Goal: Task Accomplishment & Management: Manage account settings

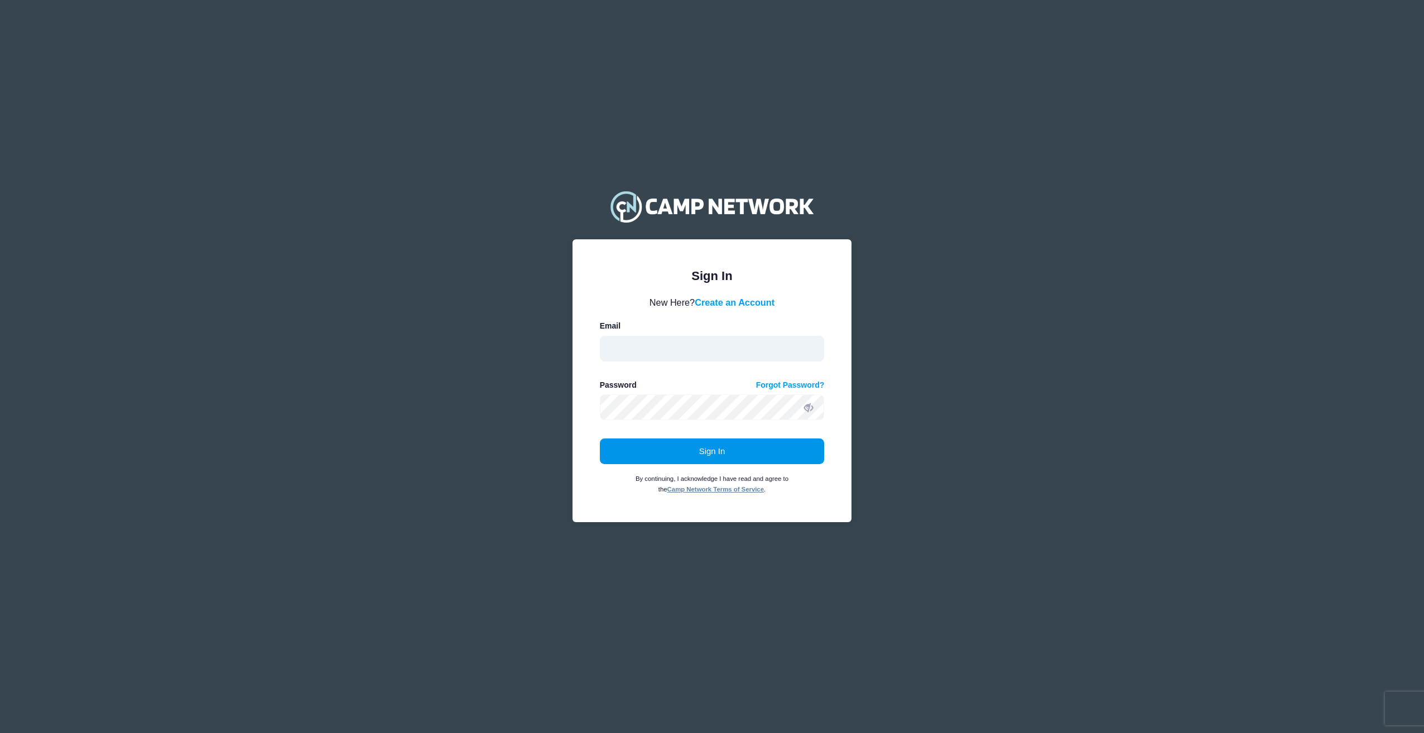
type input "[PERSON_NAME][EMAIL_ADDRESS][DOMAIN_NAME]"
click at [676, 441] on button "Sign In" at bounding box center [712, 451] width 225 height 26
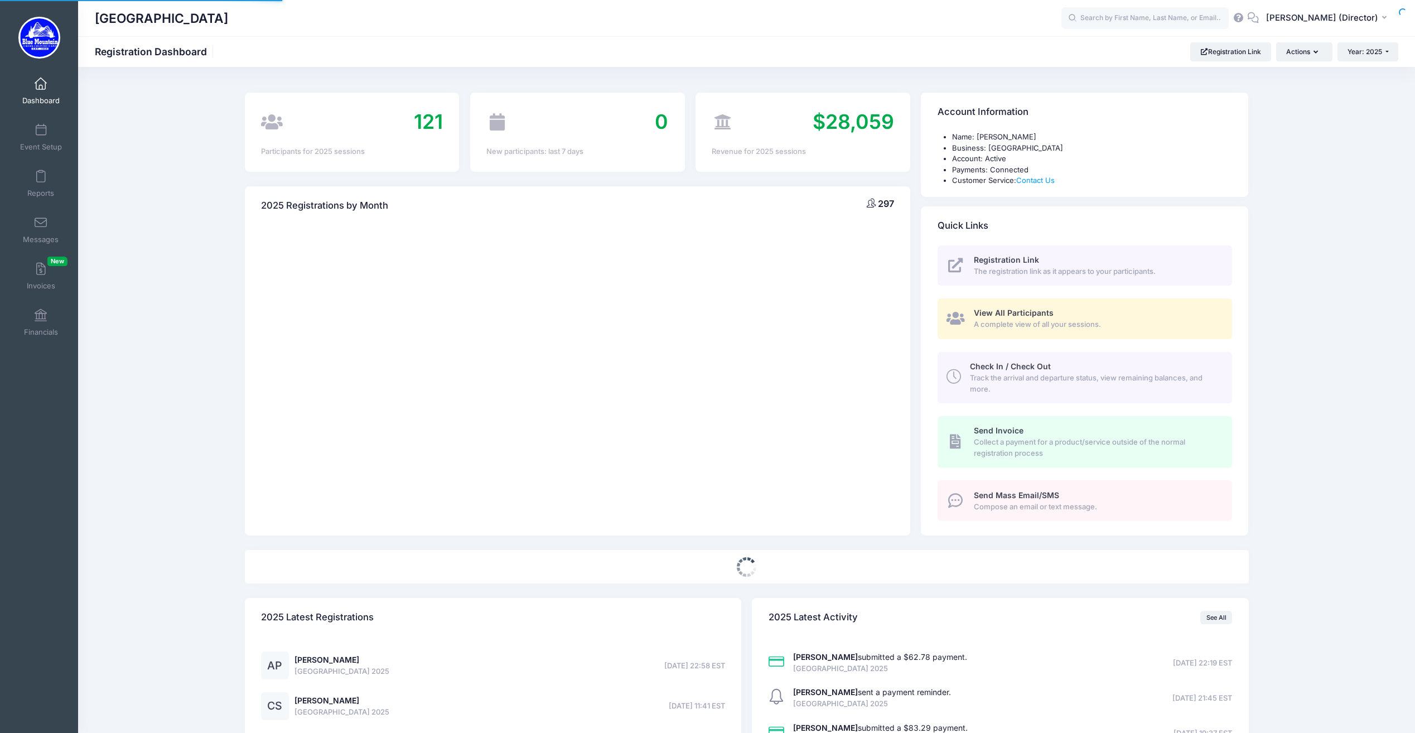
select select
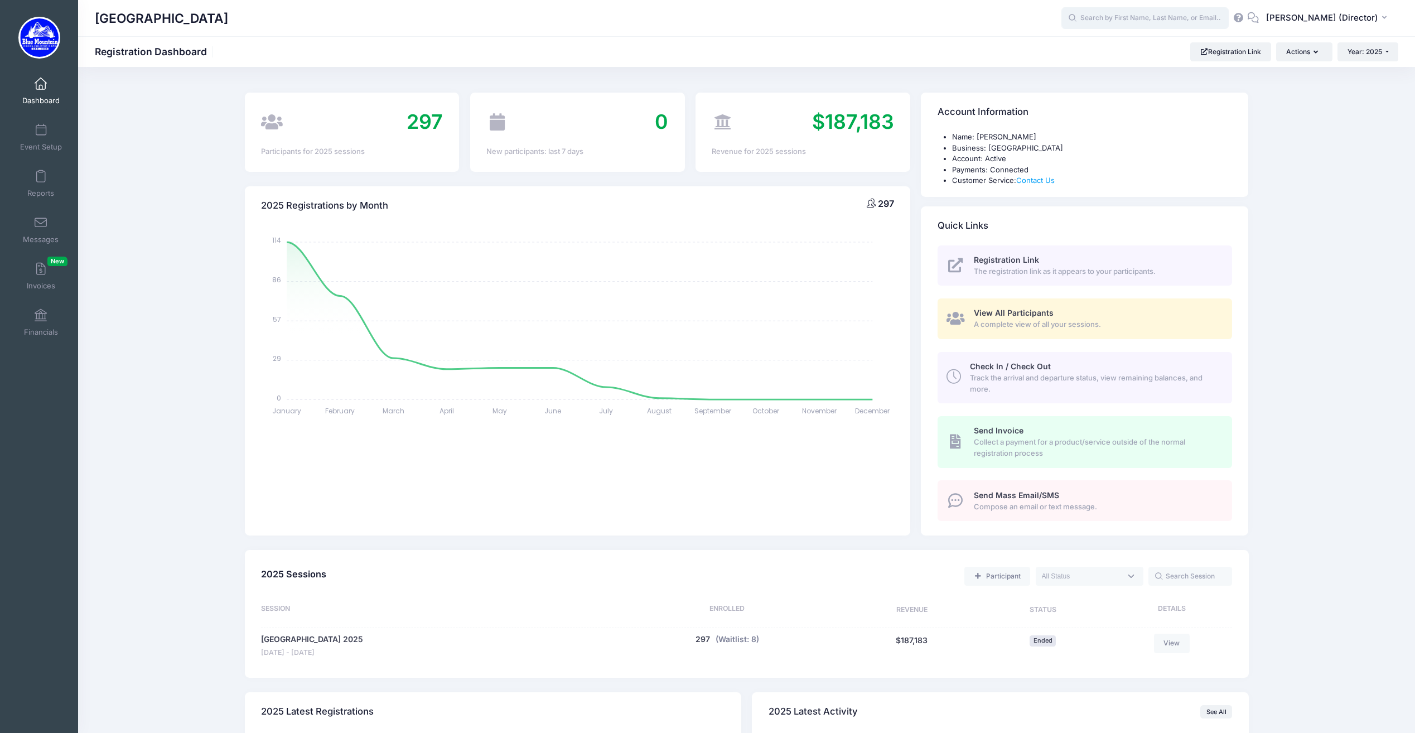
click at [1125, 22] on input "text" at bounding box center [1145, 18] width 167 height 22
click at [1154, 62] on p "Blue Mountain Cross Country Camp 2025 on Aug-17, 2025" at bounding box center [1166, 60] width 184 height 11
type input "Benjamin Turok (Blue Mountain Cross Country Camp 2025, Aug-17, 2025)"
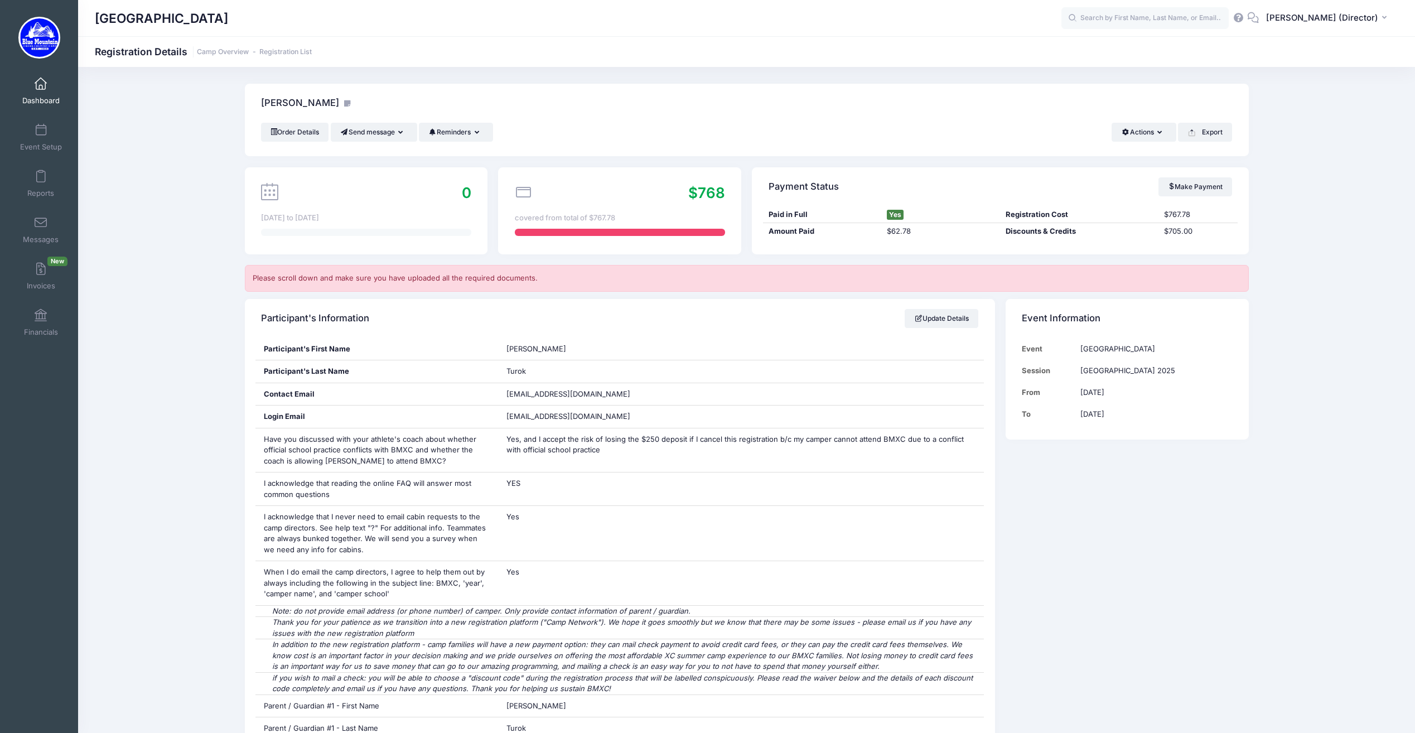
drag, startPoint x: 1117, startPoint y: 453, endPoint x: 1066, endPoint y: 207, distance: 251.4
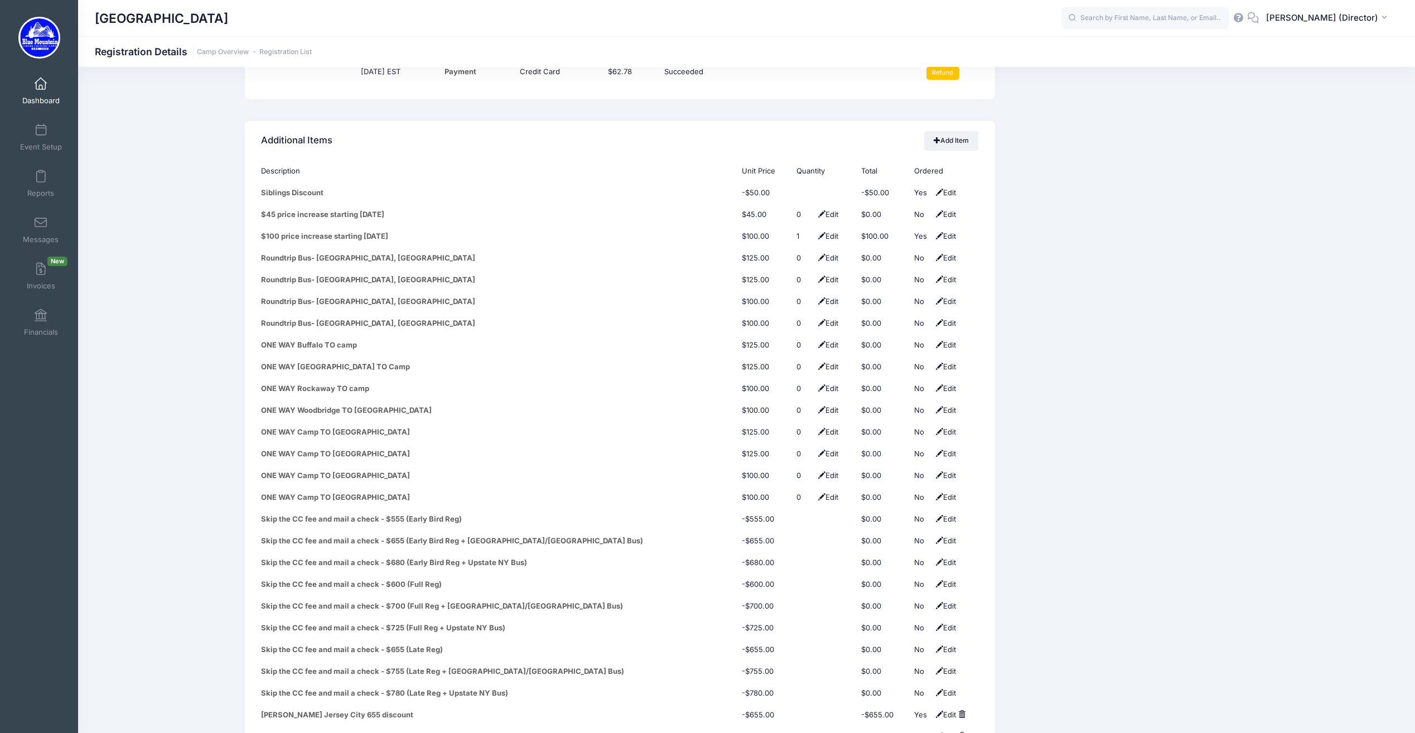
scroll to position [4519, 0]
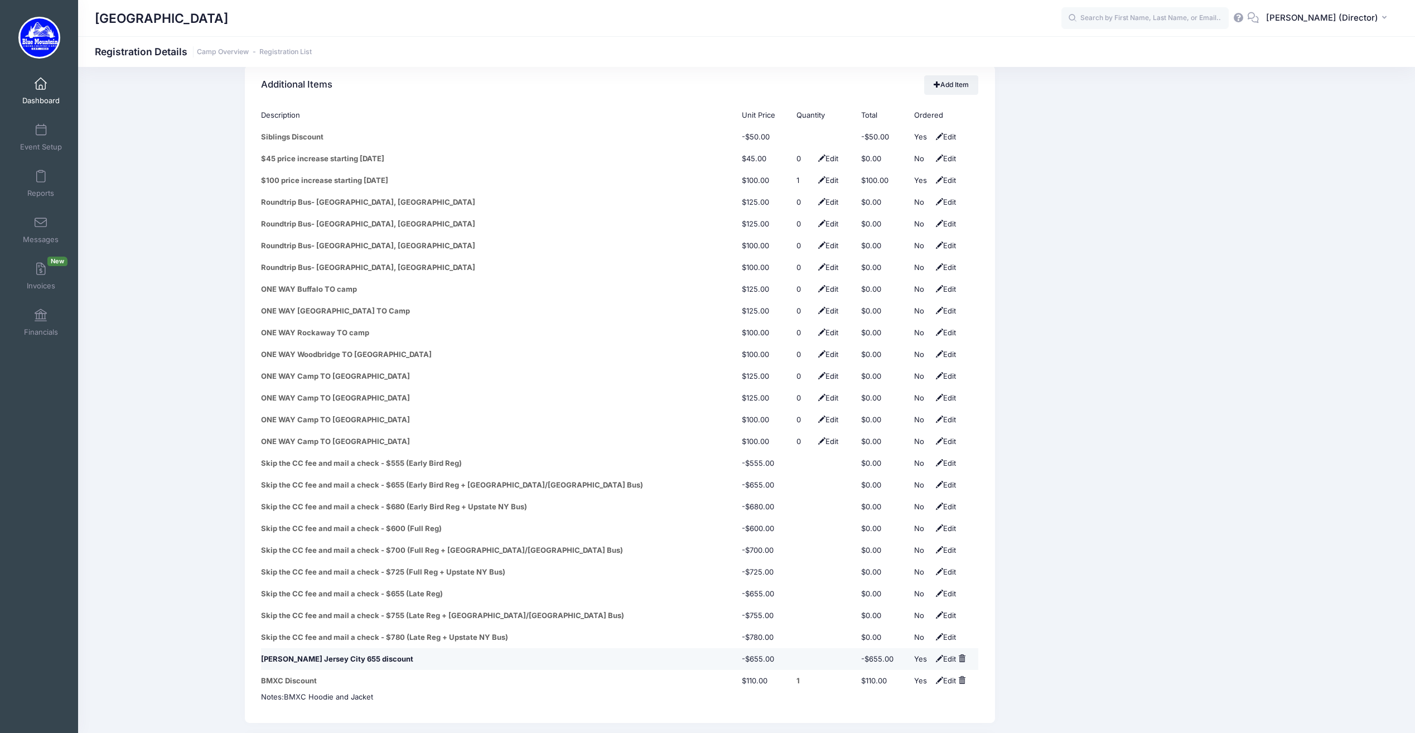
click at [936, 655] on span at bounding box center [939, 658] width 7 height 7
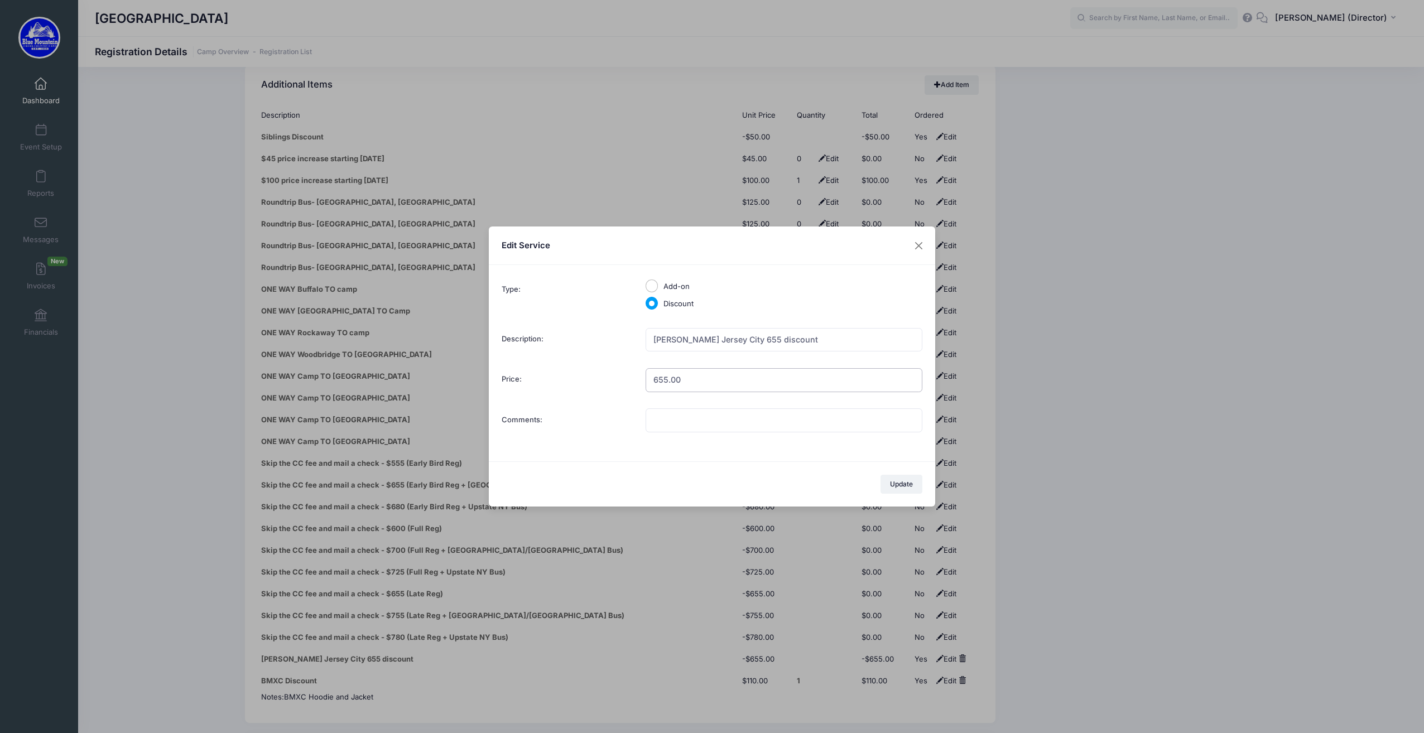
click at [656, 380] on input "655.00" at bounding box center [783, 380] width 277 height 24
type input "605.00"
click at [744, 338] on input "JJ Ferris Jersey City 655 discount" at bounding box center [783, 340] width 277 height 24
type input "[PERSON_NAME] Jersey City 605 discount (655 minus 50 for sibling)"
click at [898, 484] on button "Update" at bounding box center [901, 484] width 42 height 19
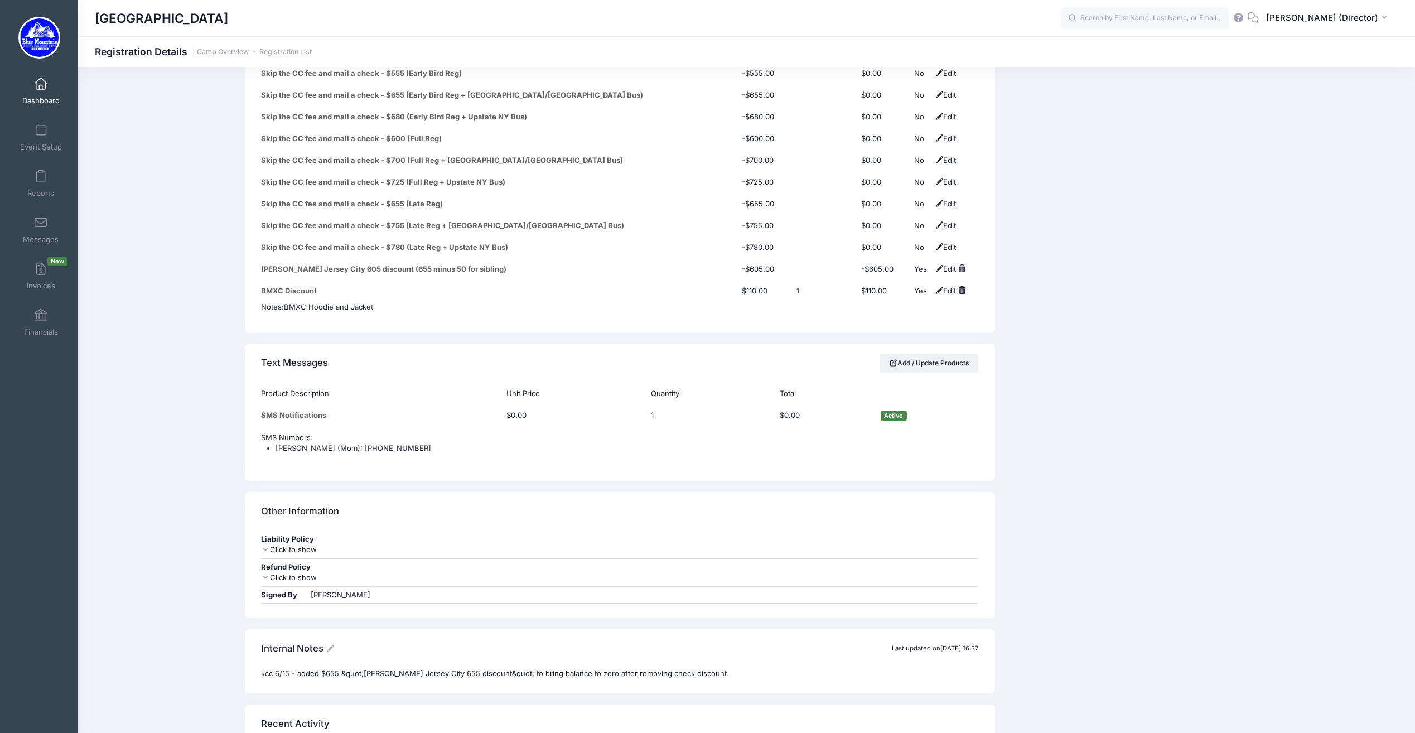
scroll to position [5050, 0]
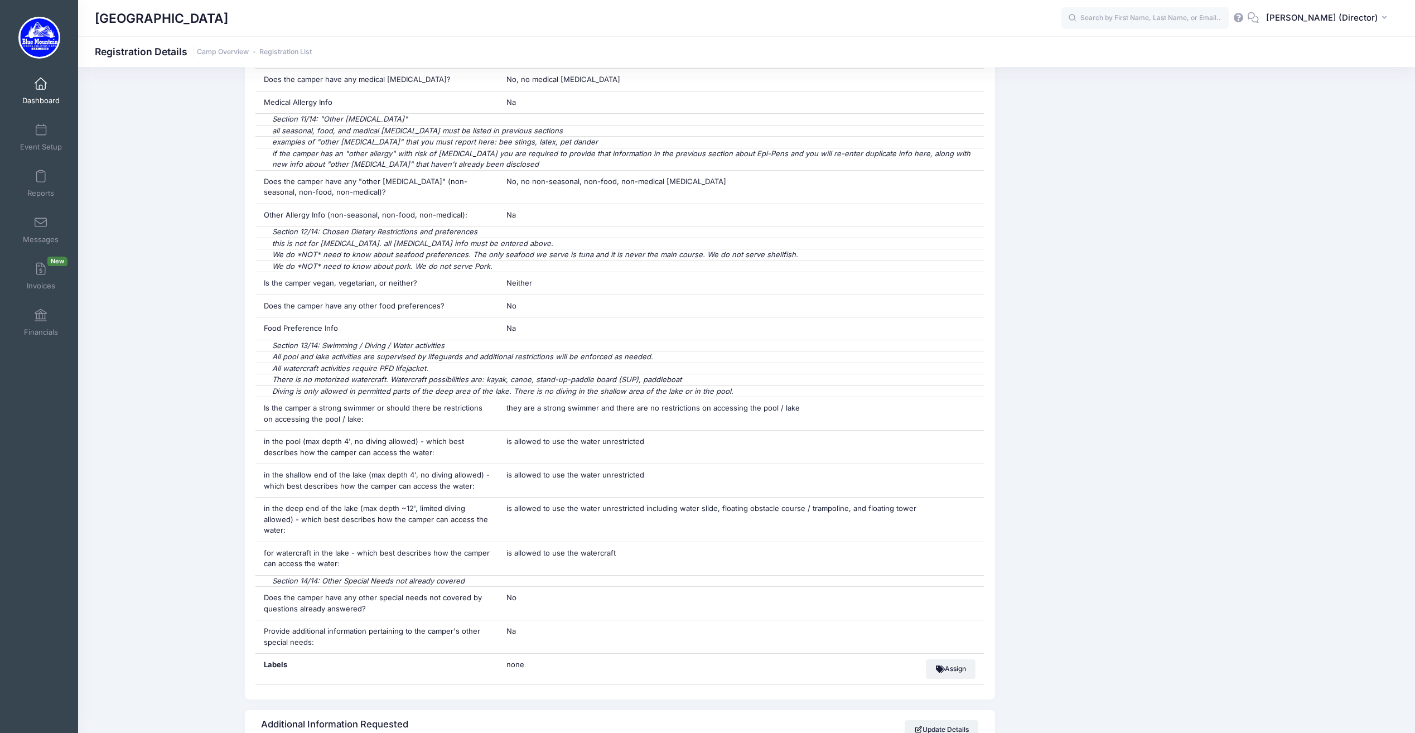
drag, startPoint x: 1107, startPoint y: 455, endPoint x: 1102, endPoint y: 325, distance: 130.1
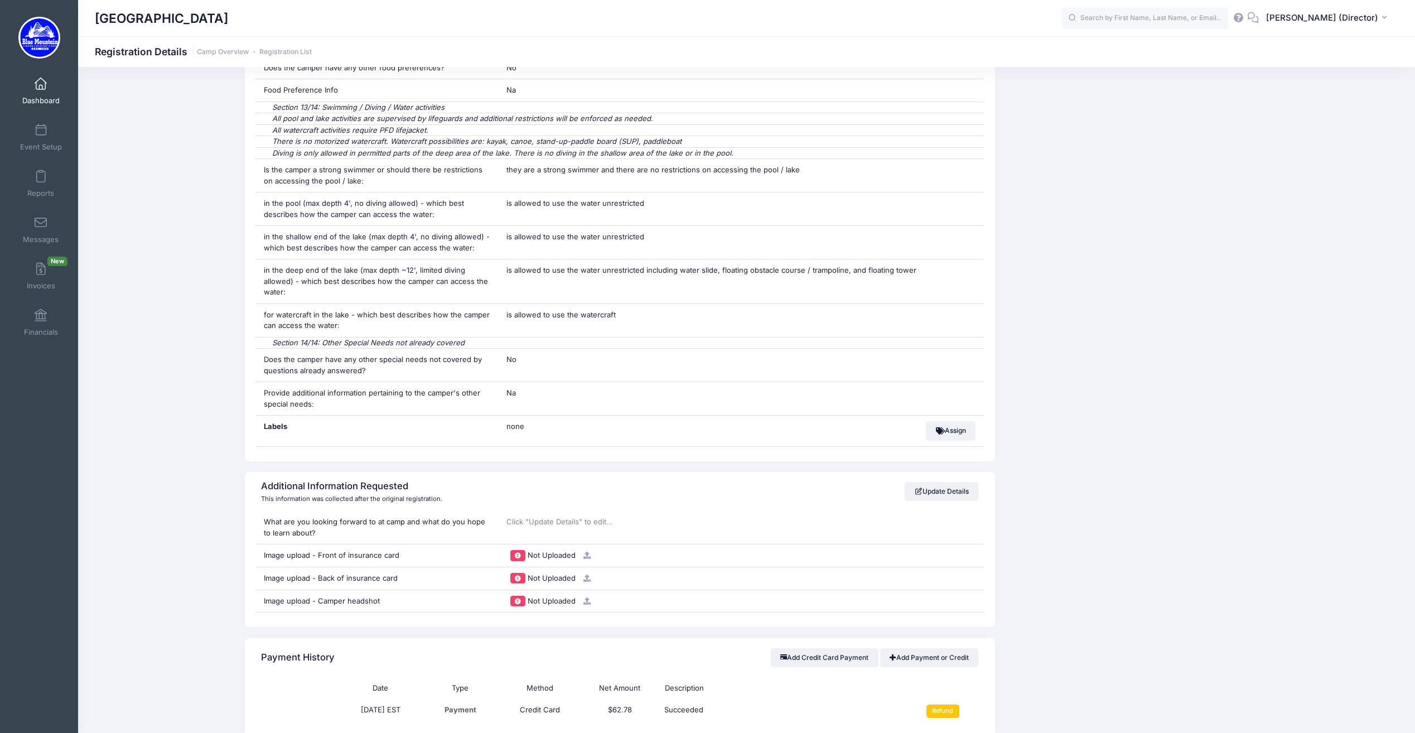
scroll to position [1197, 0]
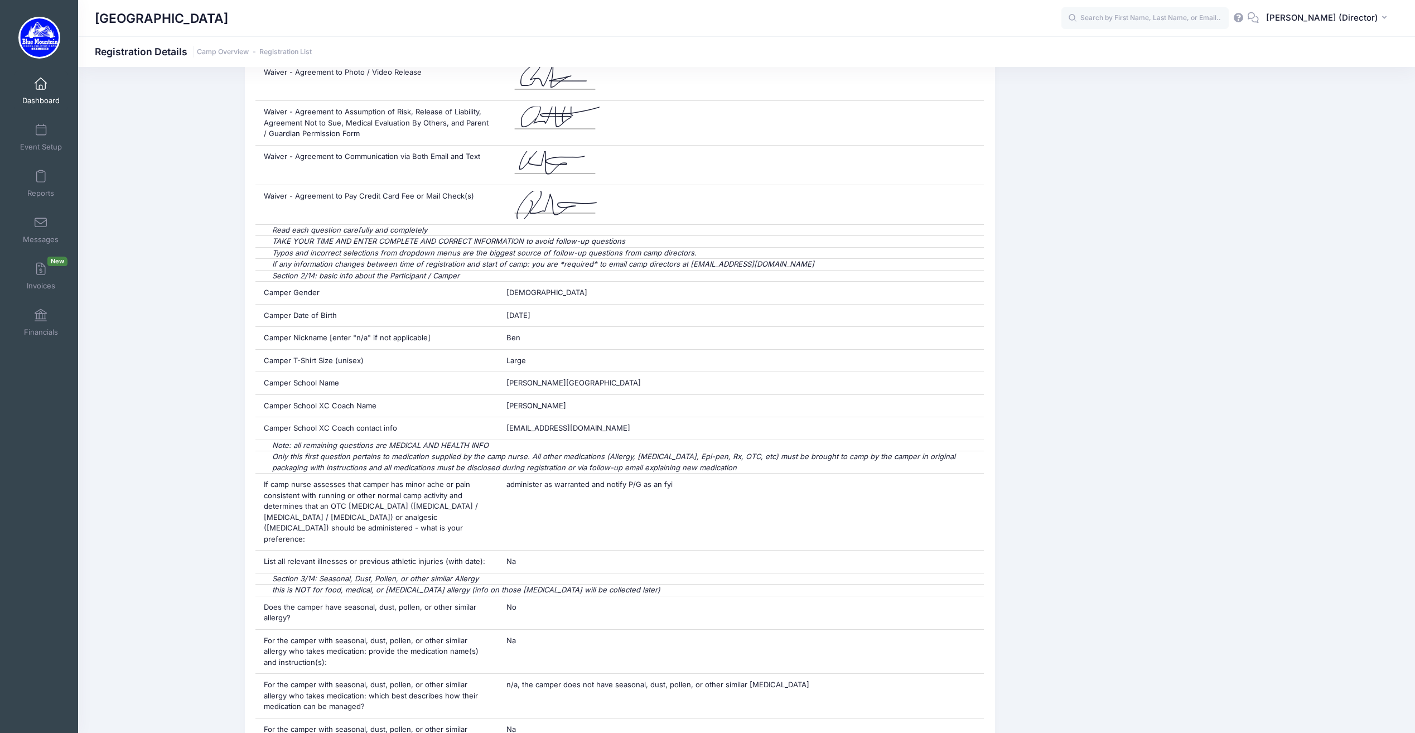
drag, startPoint x: 589, startPoint y: 552, endPoint x: 498, endPoint y: 221, distance: 343.8
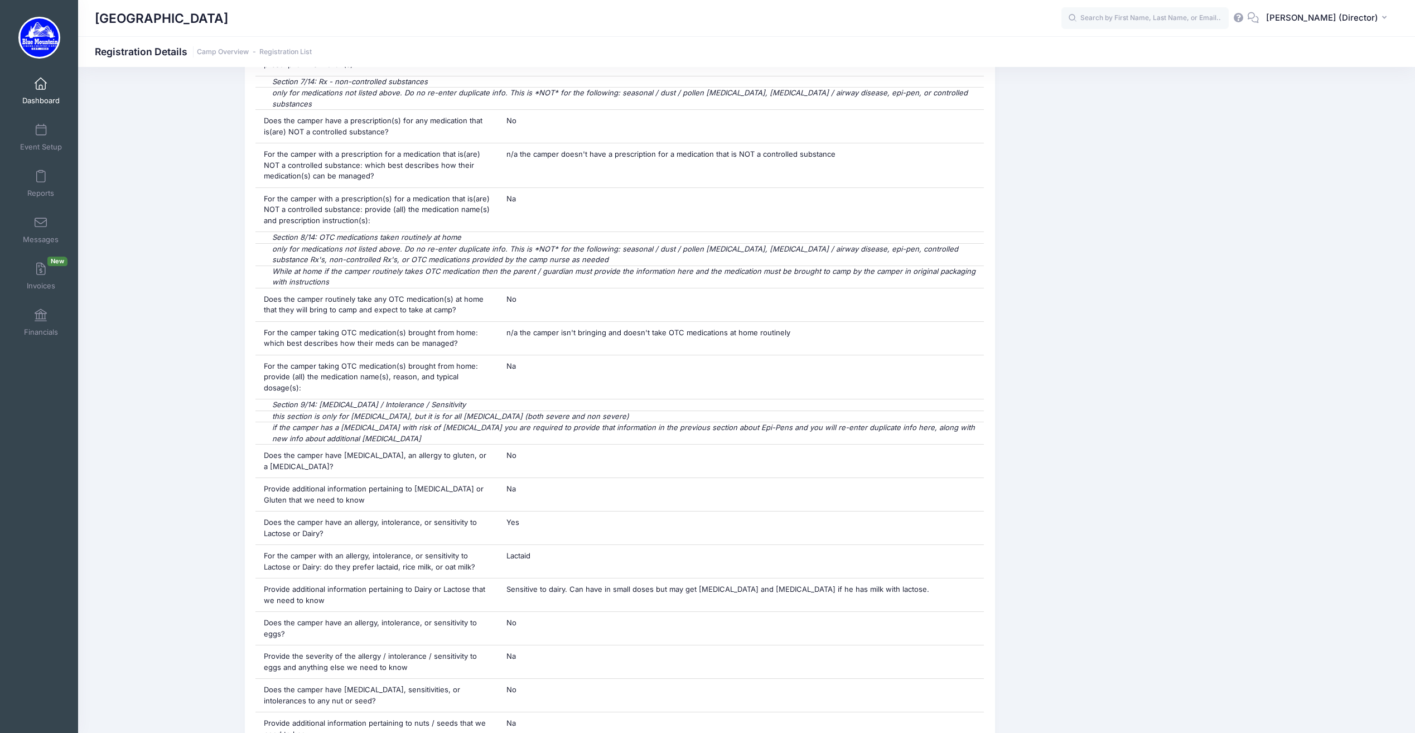
scroll to position [5050, 0]
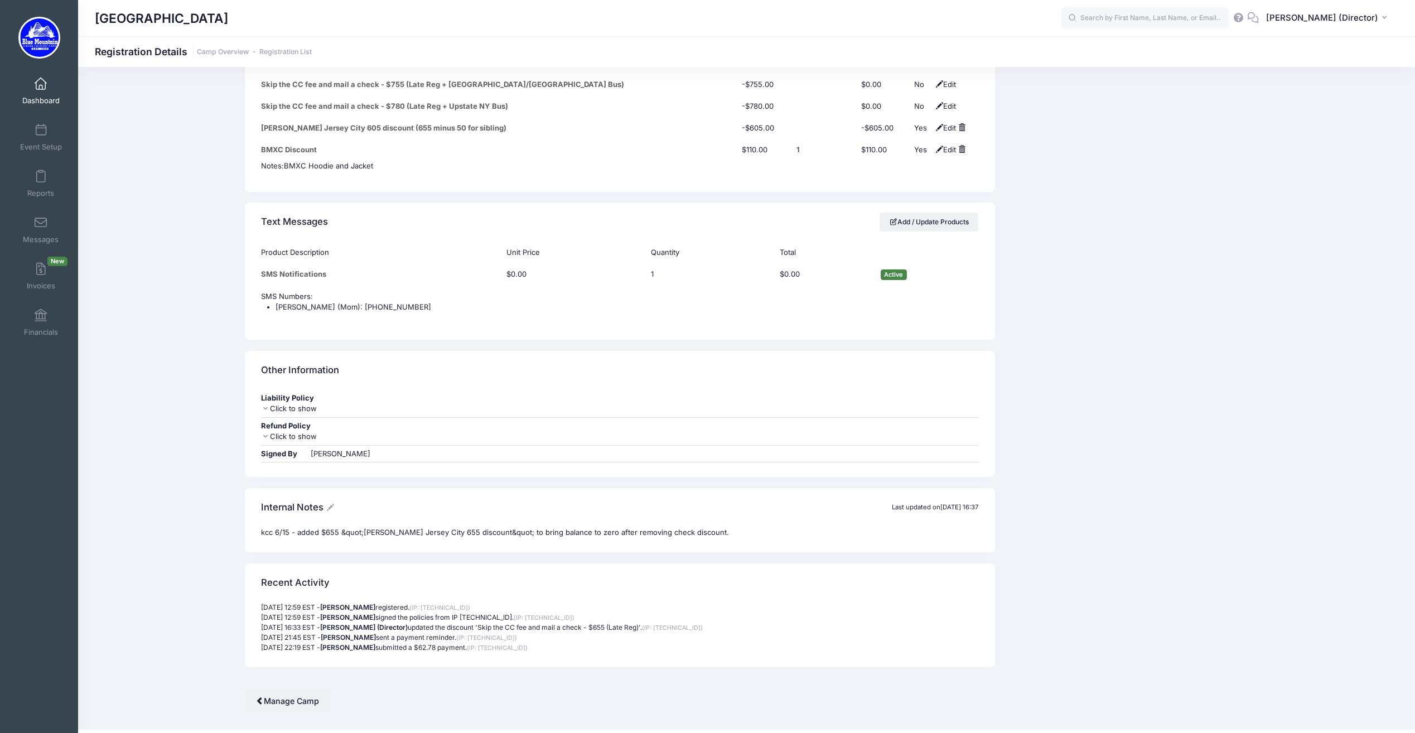
drag, startPoint x: 555, startPoint y: 408, endPoint x: 543, endPoint y: 537, distance: 129.5
